Goal: Information Seeking & Learning: Learn about a topic

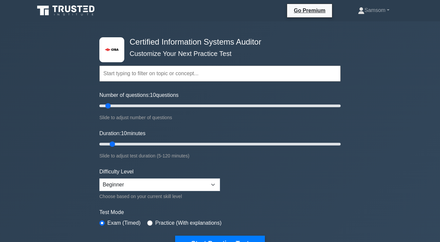
click at [108, 73] on input "text" at bounding box center [219, 73] width 241 height 16
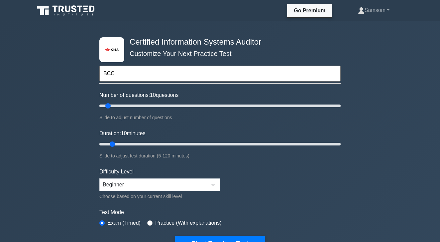
type input "BCC"
click at [130, 105] on input "Number of questions: 30 questions" at bounding box center [219, 106] width 241 height 8
click at [157, 104] on input "Number of questions: 50 questions" at bounding box center [219, 106] width 241 height 8
click at [175, 106] on input "Number of questions: 65 questions" at bounding box center [219, 106] width 241 height 8
click at [187, 106] on input "Number of questions: 75 questions" at bounding box center [219, 106] width 241 height 8
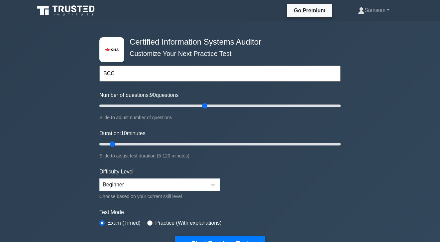
click at [205, 104] on input "Number of questions: 90 questions" at bounding box center [219, 106] width 241 height 8
click at [213, 103] on input "Number of questions: 95 questions" at bounding box center [219, 106] width 241 height 8
type input "100"
click at [216, 103] on input "Number of questions: 100 questions" at bounding box center [219, 106] width 241 height 8
type input "35"
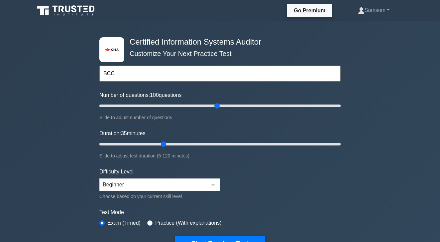
click at [162, 142] on input "Duration: 35 minutes" at bounding box center [219, 144] width 241 height 8
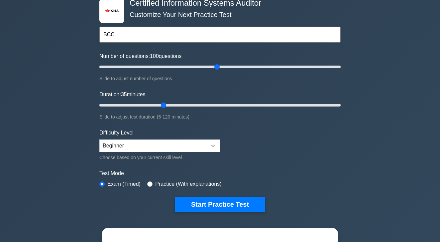
scroll to position [41, 0]
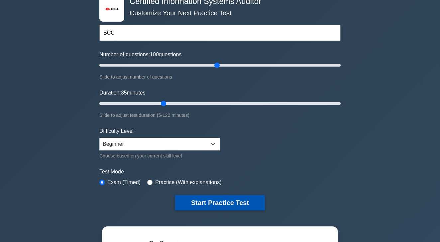
click at [202, 202] on button "Start Practice Test" at bounding box center [220, 202] width 90 height 15
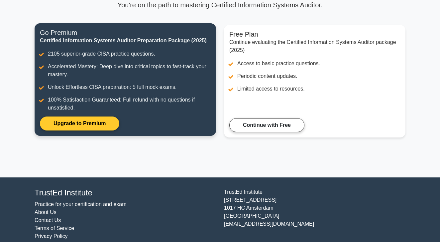
scroll to position [68, 0]
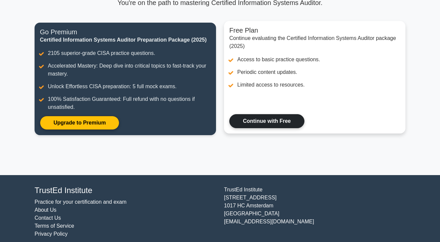
click at [256, 127] on link "Continue with Free" at bounding box center [266, 121] width 75 height 14
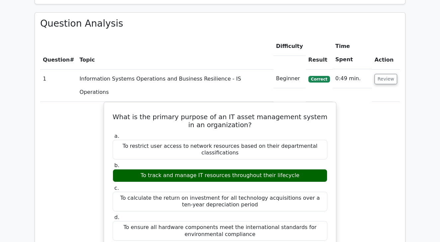
scroll to position [458, 0]
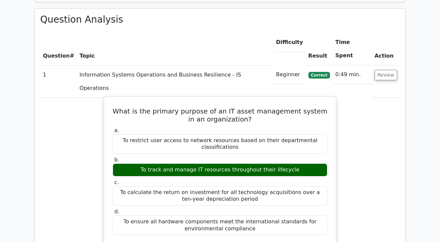
click at [253, 215] on div "To ensure all hardware components meet the international standards for environm…" at bounding box center [220, 225] width 215 height 20
click at [228, 215] on div "To ensure all hardware components meet the international standards for environm…" at bounding box center [220, 225] width 215 height 20
click at [165, 215] on div "To ensure all hardware components meet the international standards for environm…" at bounding box center [220, 225] width 215 height 20
click at [165, 163] on div "To track and manage IT resources throughout their lifecycle" at bounding box center [220, 169] width 215 height 13
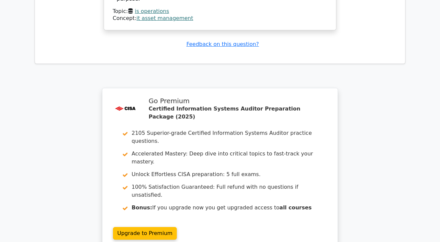
scroll to position [787, 0]
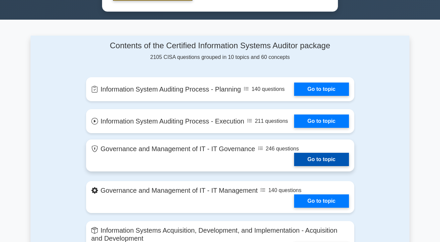
scroll to position [396, 0]
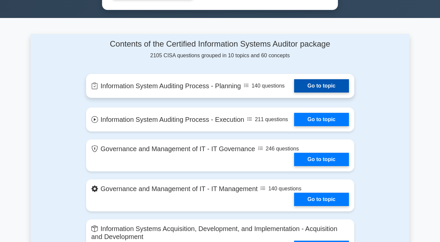
click at [319, 82] on link "Go to topic" at bounding box center [321, 85] width 55 height 13
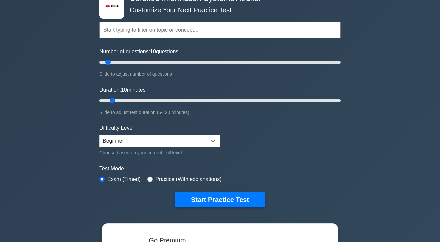
scroll to position [48, 0]
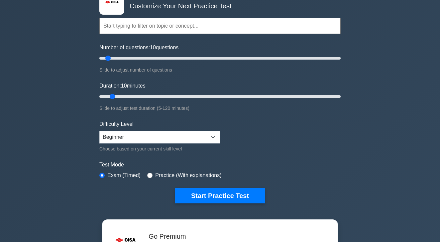
click at [115, 25] on input "text" at bounding box center [219, 26] width 241 height 16
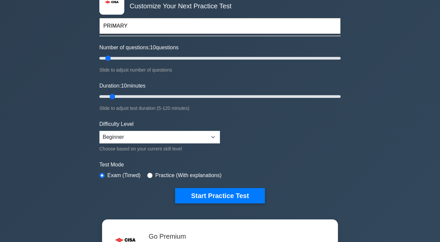
click at [115, 25] on input "PRIMARY" at bounding box center [219, 26] width 241 height 16
click at [114, 26] on input "ARY" at bounding box center [219, 26] width 241 height 16
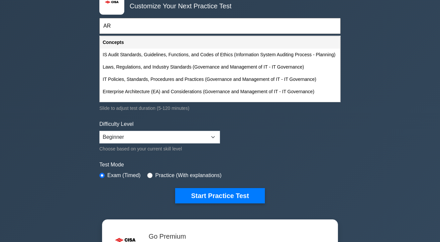
type input "A"
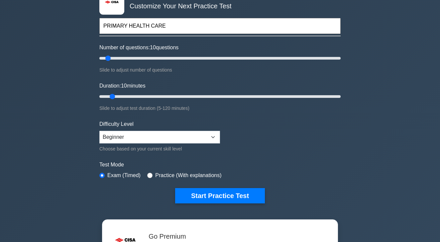
click at [114, 26] on input "PRIMARY HEALTH CARE" at bounding box center [219, 26] width 241 height 16
click at [164, 29] on input "PRIMARY HEALTH CARE" at bounding box center [219, 26] width 241 height 16
type input "PRIMARY HEALTH CARE"
click at [220, 194] on button "Start Practice Test" at bounding box center [220, 195] width 90 height 15
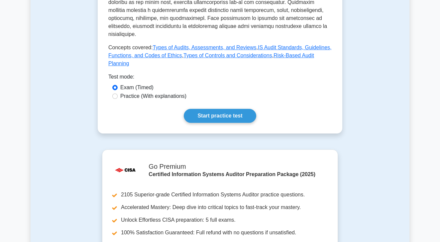
scroll to position [353, 0]
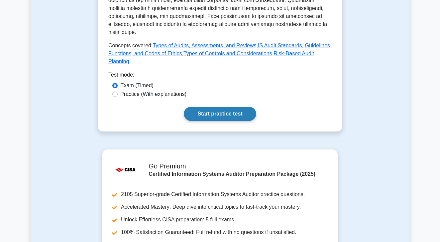
click at [217, 107] on link "Start practice test" at bounding box center [220, 114] width 72 height 14
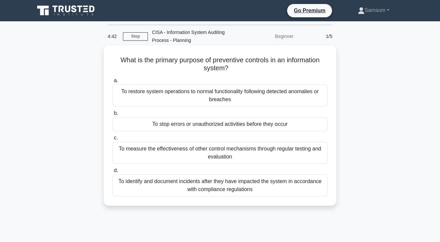
click at [212, 122] on div "To stop errors or unauthorized activities before they occur" at bounding box center [219, 124] width 215 height 14
click at [112, 115] on input "b. To stop errors or unauthorized activities before they occur" at bounding box center [112, 113] width 0 height 4
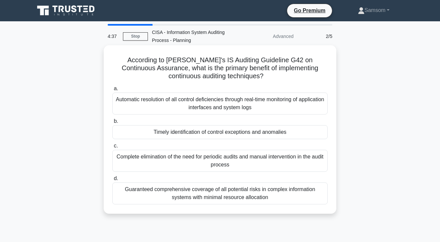
click at [210, 132] on div "Timely identification of control exceptions and anomalies" at bounding box center [219, 132] width 215 height 14
click at [112, 123] on input "b. Timely identification of control exceptions and anomalies" at bounding box center [112, 121] width 0 height 4
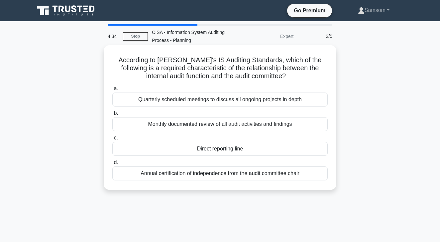
click at [210, 132] on div "a. Quarterly scheduled meetings to discuss all ongoing projects in depth b. Mon…" at bounding box center [219, 132] width 223 height 98
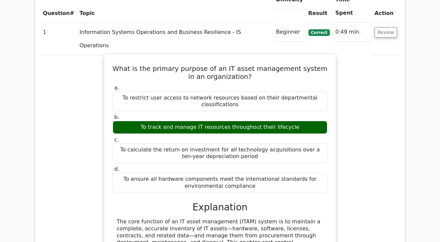
scroll to position [487, 0]
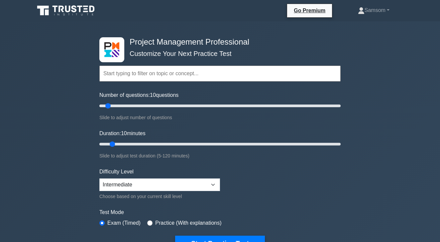
click at [153, 59] on div "Topics Scope Management Time Management Cost Management Quality Management Risk…" at bounding box center [219, 64] width 241 height 38
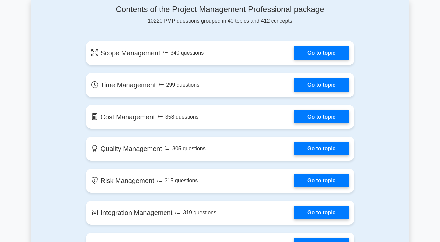
scroll to position [444, 0]
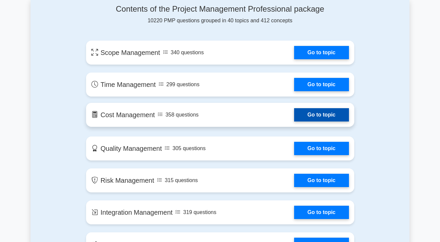
click at [320, 115] on link "Go to topic" at bounding box center [321, 114] width 55 height 13
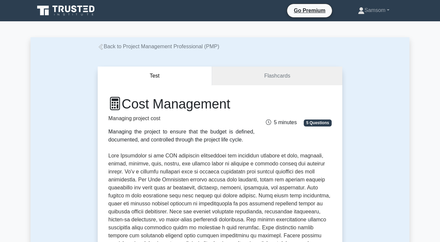
click at [101, 49] on icon at bounding box center [101, 47] width 6 height 6
